Goal: Transaction & Acquisition: Download file/media

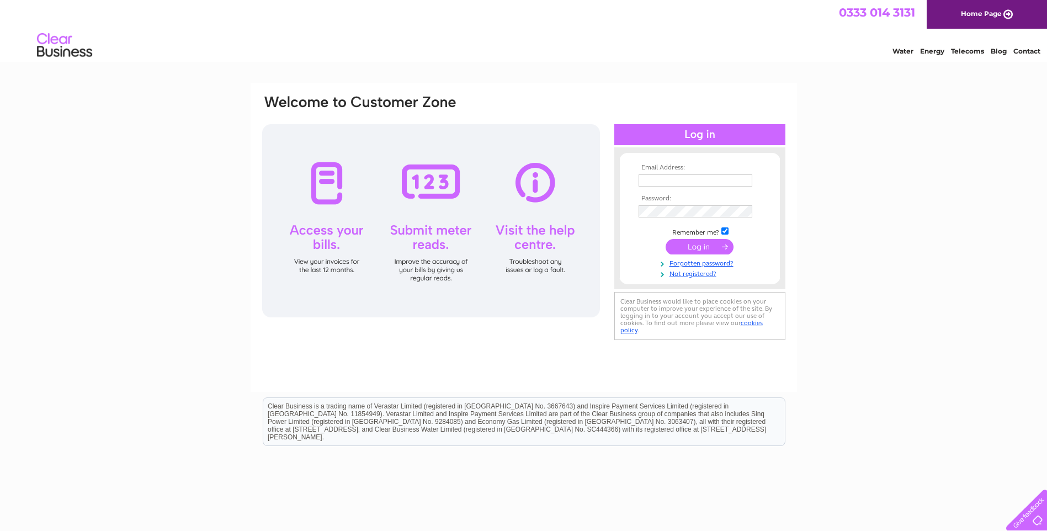
type input "sales@commercialnameplates.co.uk"
click at [690, 245] on input "submit" at bounding box center [700, 246] width 68 height 15
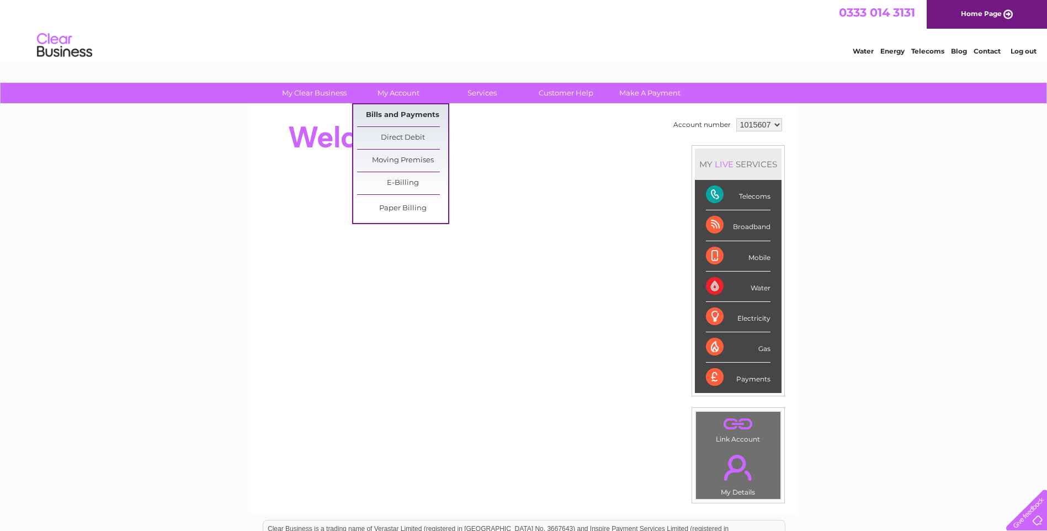
click at [418, 114] on link "Bills and Payments" at bounding box center [402, 115] width 91 height 22
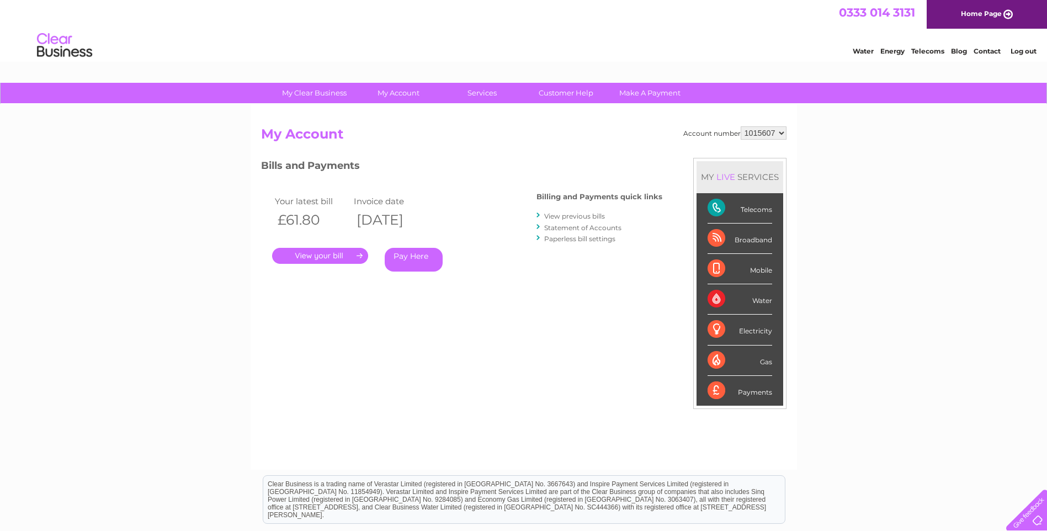
click at [347, 259] on link "." at bounding box center [320, 256] width 96 height 16
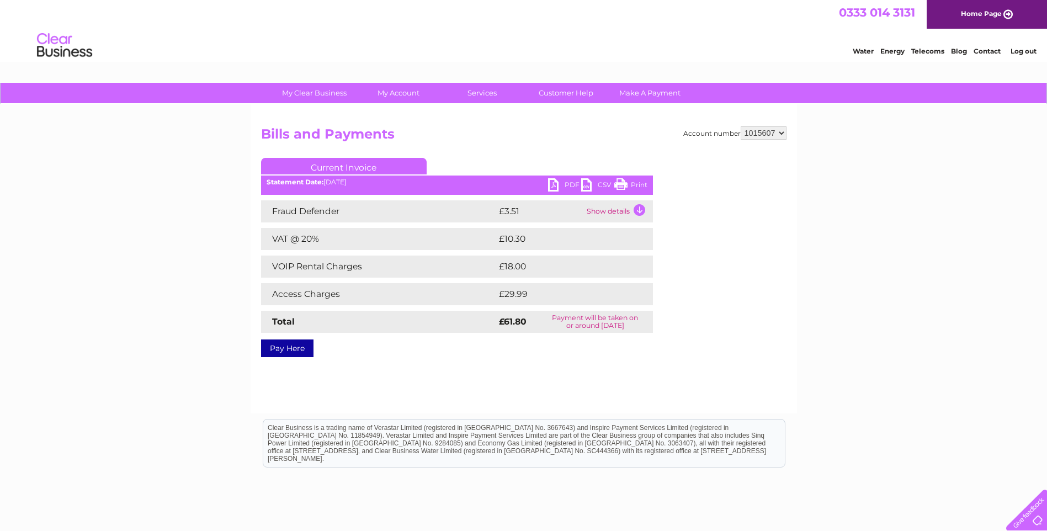
click at [569, 187] on link "PDF" at bounding box center [564, 186] width 33 height 16
click at [635, 208] on td "Show details" at bounding box center [618, 211] width 69 height 22
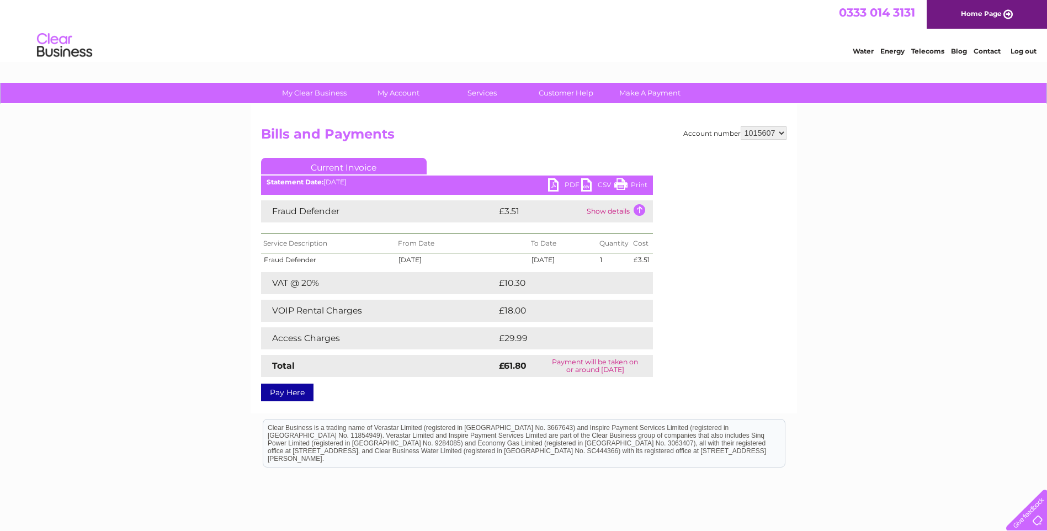
click at [534, 310] on td "£18.00" at bounding box center [563, 311] width 134 height 22
click at [599, 184] on link "CSV" at bounding box center [597, 186] width 33 height 16
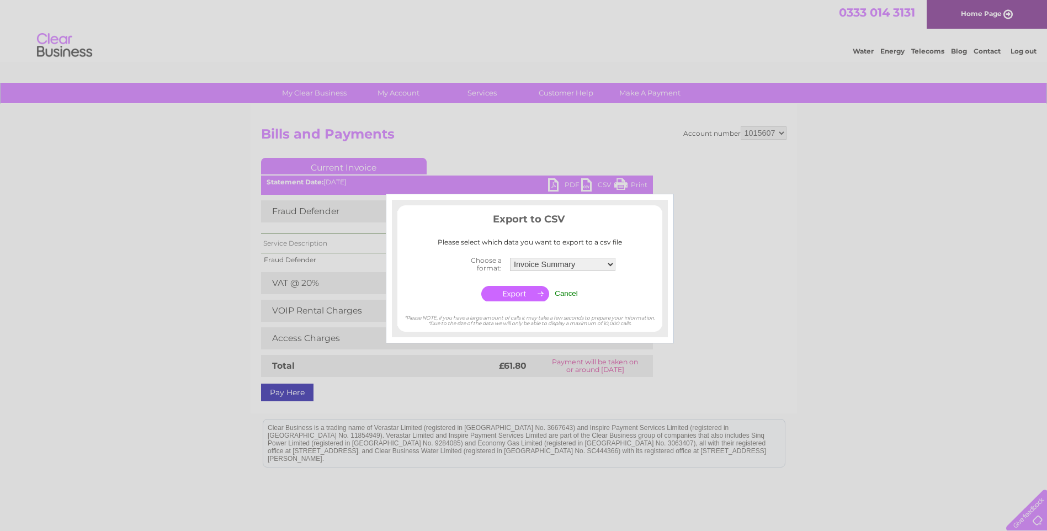
click at [745, 296] on div at bounding box center [523, 265] width 1047 height 531
click at [567, 291] on input "Cancel" at bounding box center [566, 293] width 23 height 8
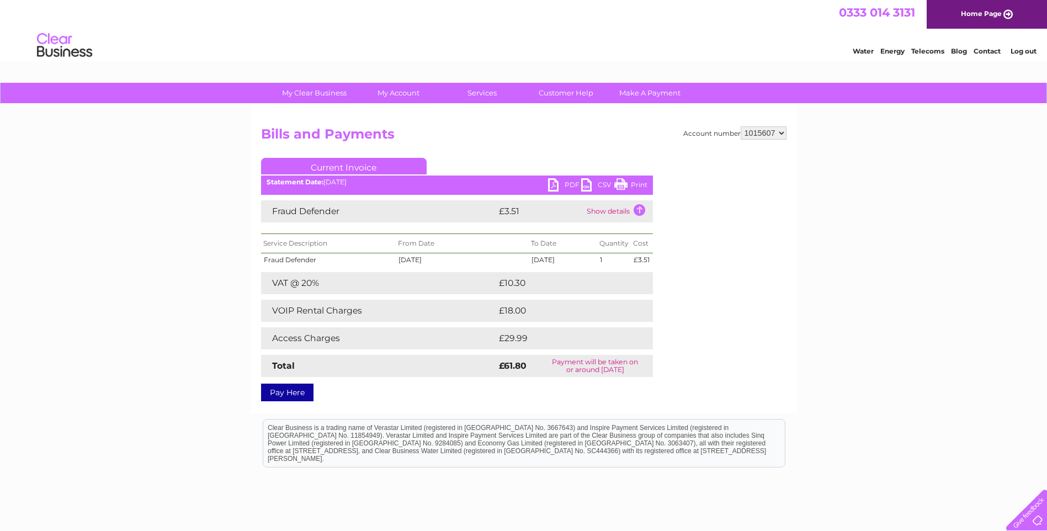
click at [563, 184] on link "PDF" at bounding box center [564, 186] width 33 height 16
